Goal: Task Accomplishment & Management: Use online tool/utility

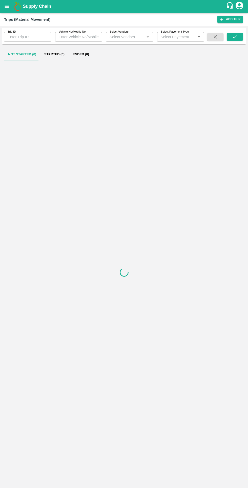
click at [7, 10] on button "open drawer" at bounding box center [7, 7] width 12 height 12
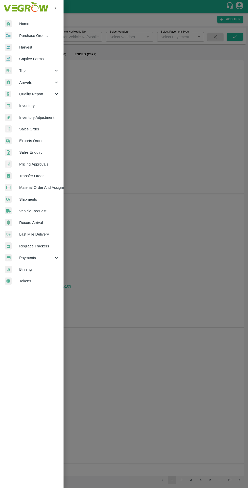
click at [36, 258] on span "Payments" at bounding box center [36, 258] width 34 height 6
click at [38, 269] on span "My Payment Requests" at bounding box center [41, 269] width 36 height 6
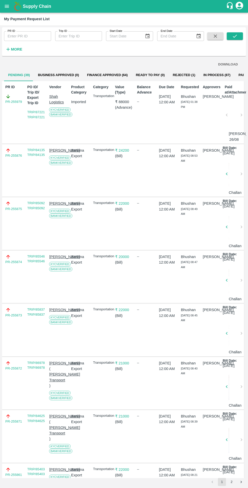
click at [101, 73] on button "Finance Approved (64)" at bounding box center [107, 75] width 49 height 12
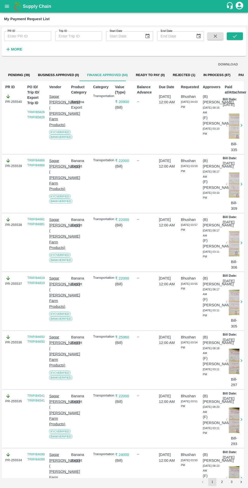
click at [16, 49] on strong "More" at bounding box center [16, 49] width 11 height 4
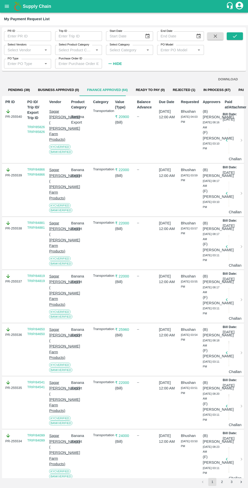
click at [22, 50] on input "Select Vendors" at bounding box center [24, 49] width 36 height 7
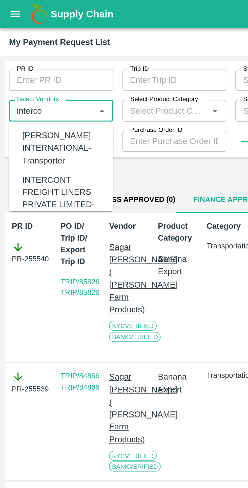
click at [21, 86] on div "INTERCONT FREIGHT LINERS PRIVATE LIMITED-Transporter" at bounding box center [28, 89] width 37 height 22
type input "INTERCONT FREIGHT LINERS PRIVATE LIMITED-Transporter"
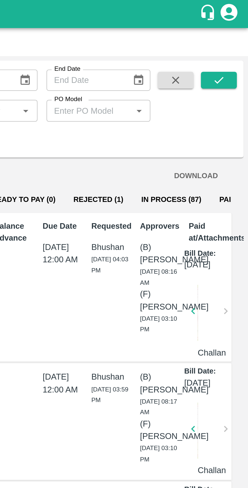
click at [235, 39] on button "submit" at bounding box center [234, 36] width 16 height 8
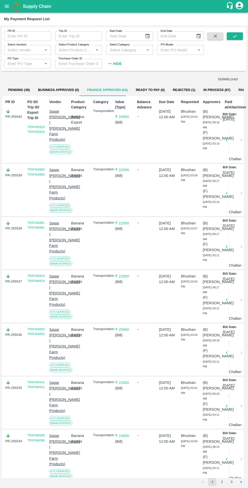
click at [30, 50] on input "Select Vendors" at bounding box center [24, 49] width 36 height 7
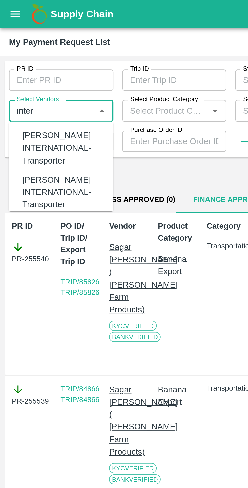
click at [17, 51] on input "Select Vendors" at bounding box center [24, 49] width 36 height 7
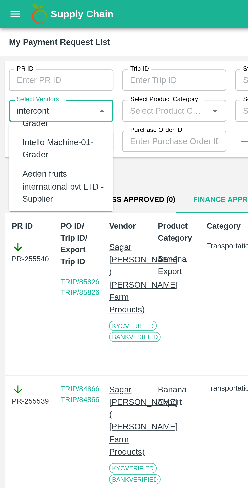
scroll to position [137, 0]
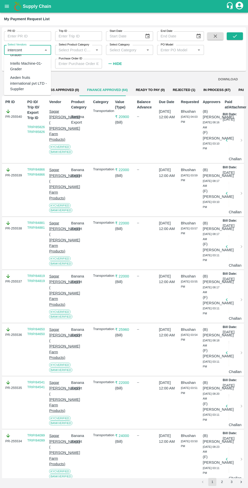
type input "intercont"
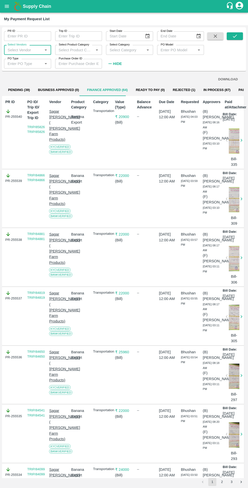
click at [26, 48] on input "Select Vendors" at bounding box center [24, 49] width 36 height 7
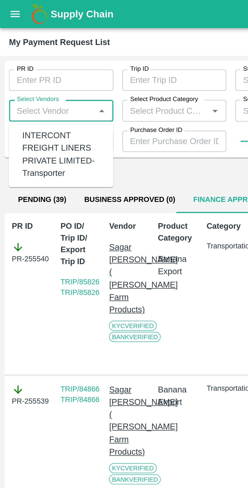
click at [17, 58] on div "INTERCONT FREIGHT LINERS PRIVATE LIMITED-Transporter" at bounding box center [27, 70] width 47 height 26
type input "INTERCONT FREIGHT LINERS PRIVATE LIMITED-Transporter"
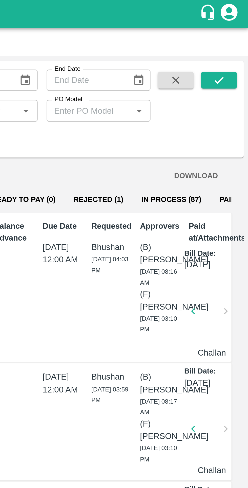
scroll to position [0, 0]
click at [231, 37] on button "submit" at bounding box center [234, 36] width 16 height 8
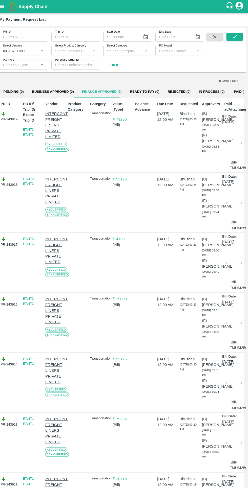
click at [225, 79] on button "DOWNLOAD" at bounding box center [228, 79] width 24 height 9
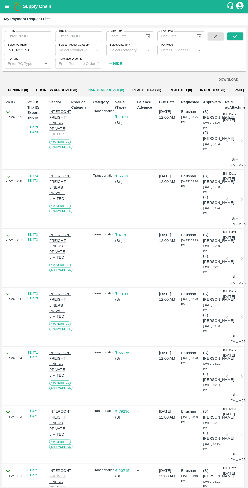
click at [224, 83] on button "DOWNLOAD" at bounding box center [228, 79] width 24 height 9
